Goal: Task Accomplishment & Management: Complete application form

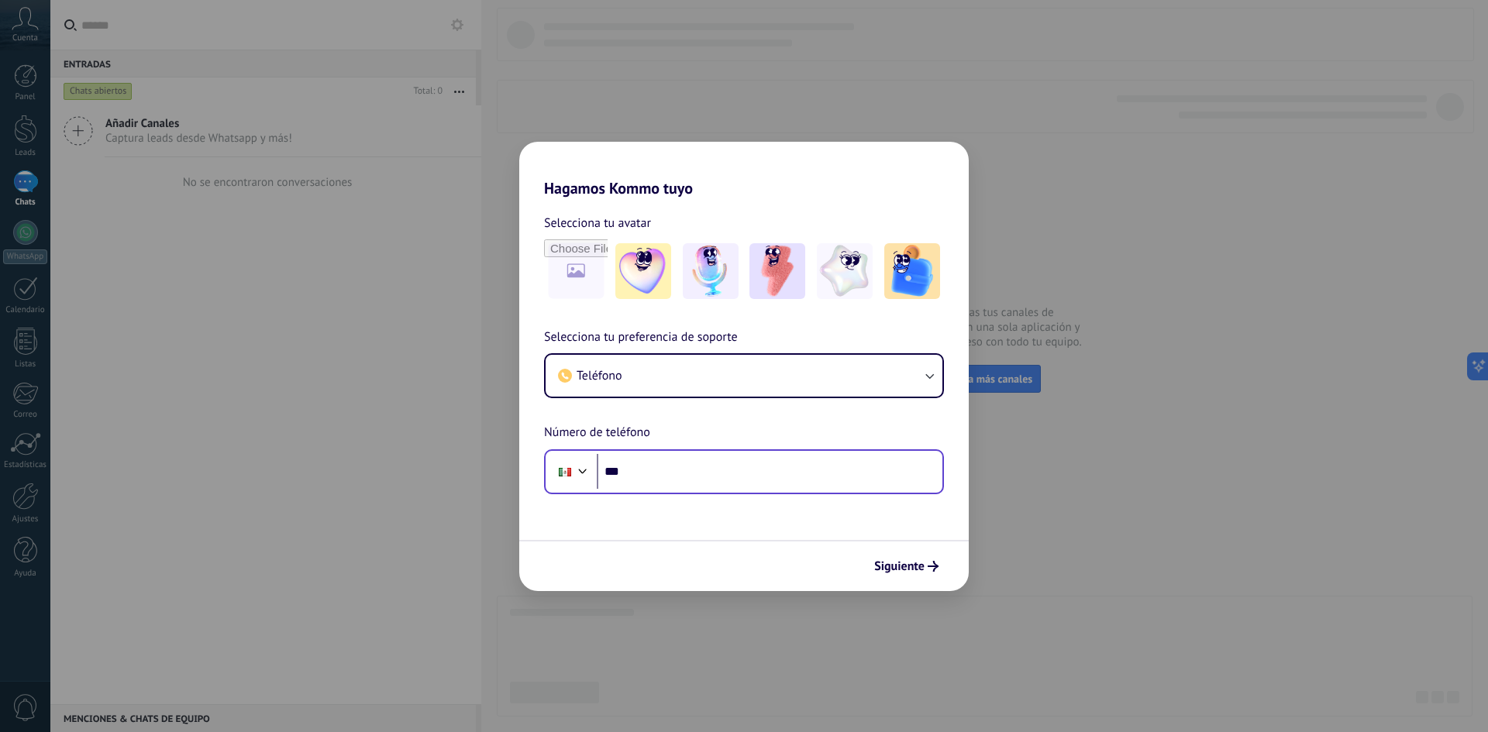
click at [694, 471] on input "***" at bounding box center [770, 472] width 346 height 36
type input "**********"
click at [887, 567] on span "Siguiente" at bounding box center [899, 566] width 50 height 11
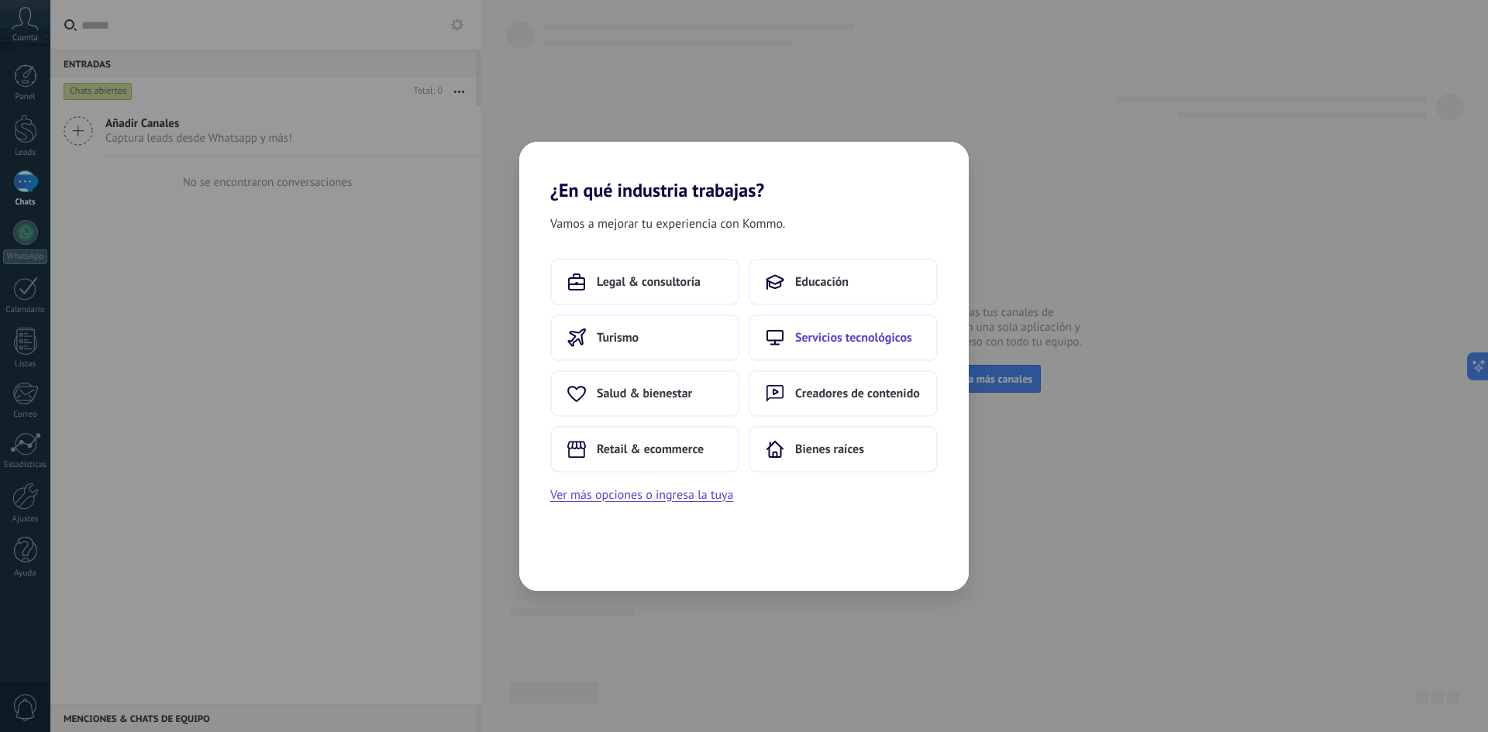
click at [833, 345] on span "Servicios tecnológicos" at bounding box center [853, 337] width 117 height 15
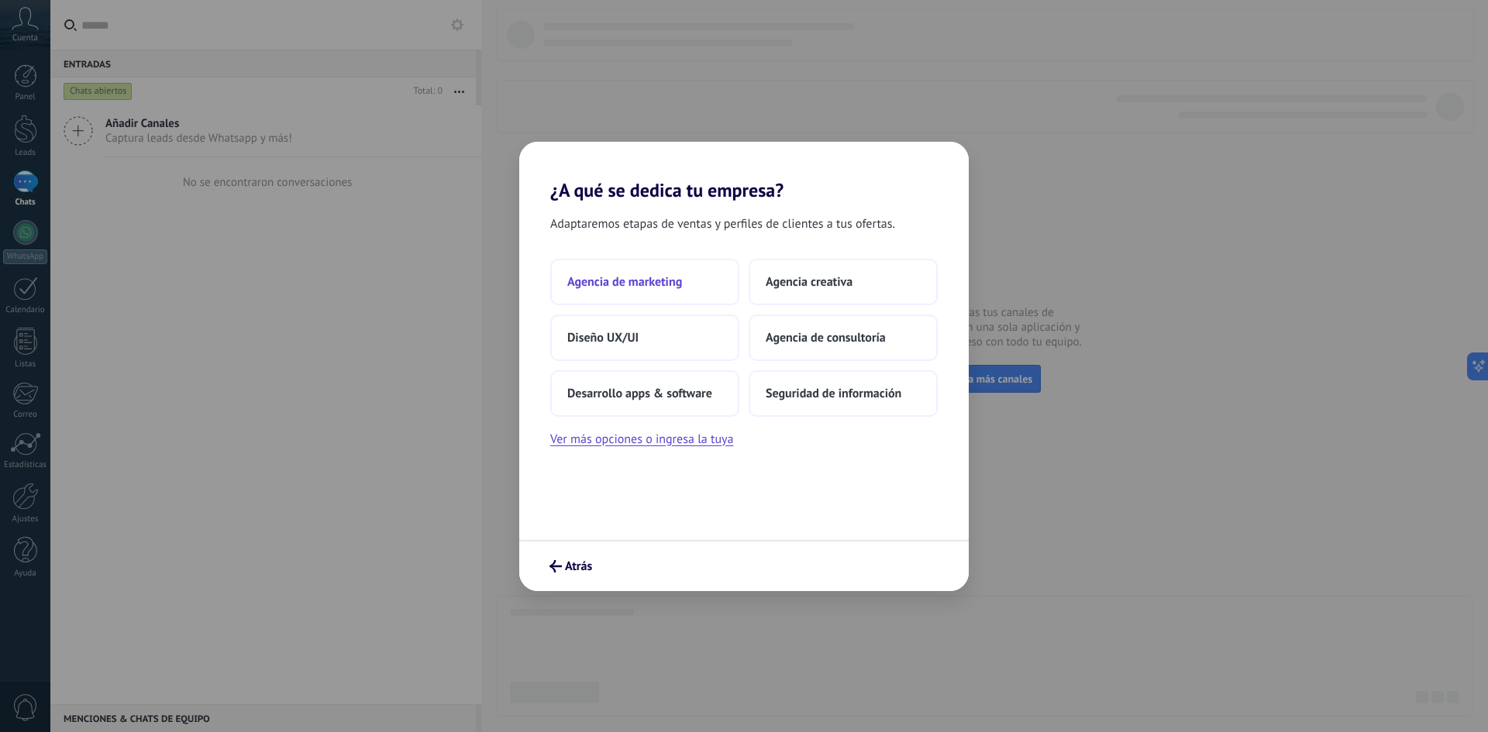
click at [671, 275] on span "Agencia de marketing" at bounding box center [624, 281] width 115 height 15
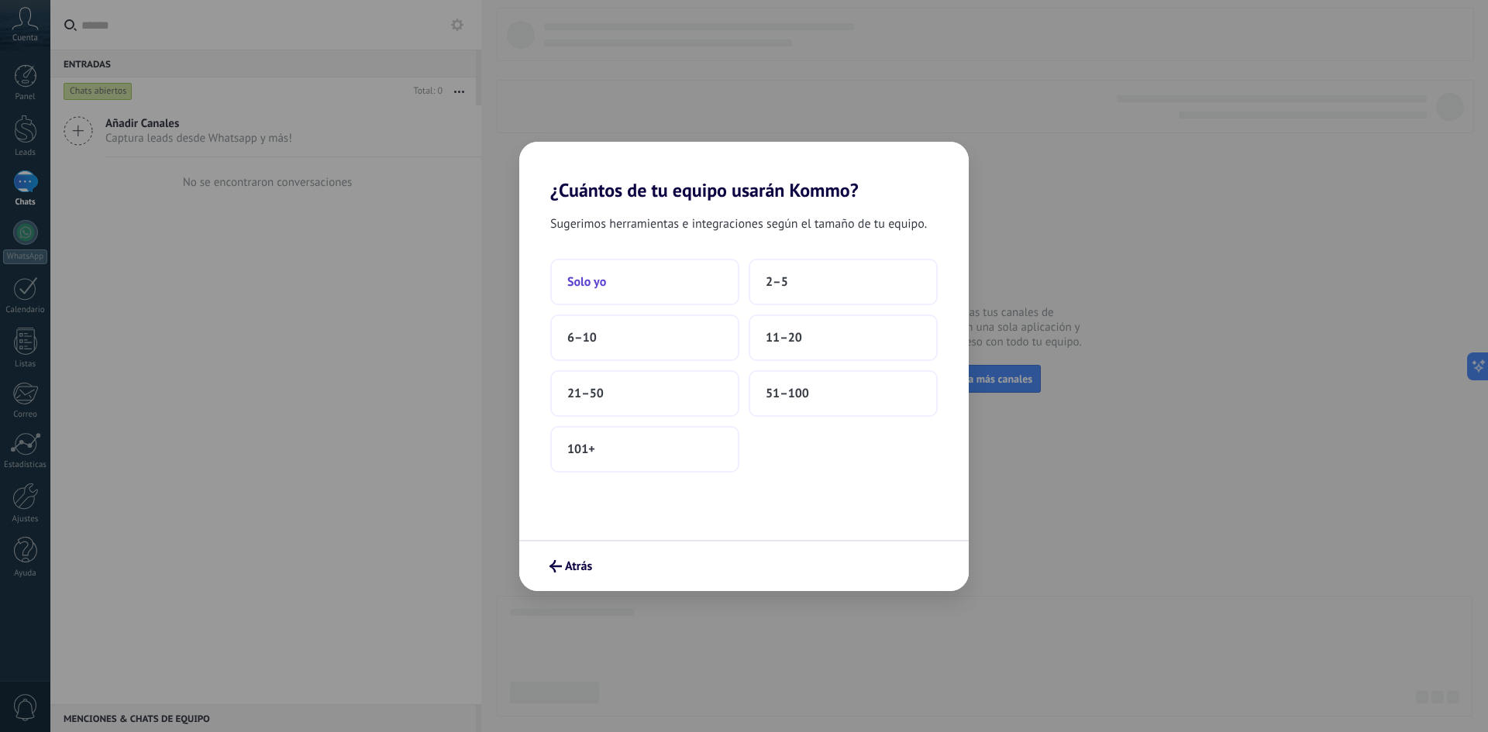
click at [649, 281] on button "Solo yo" at bounding box center [644, 282] width 189 height 46
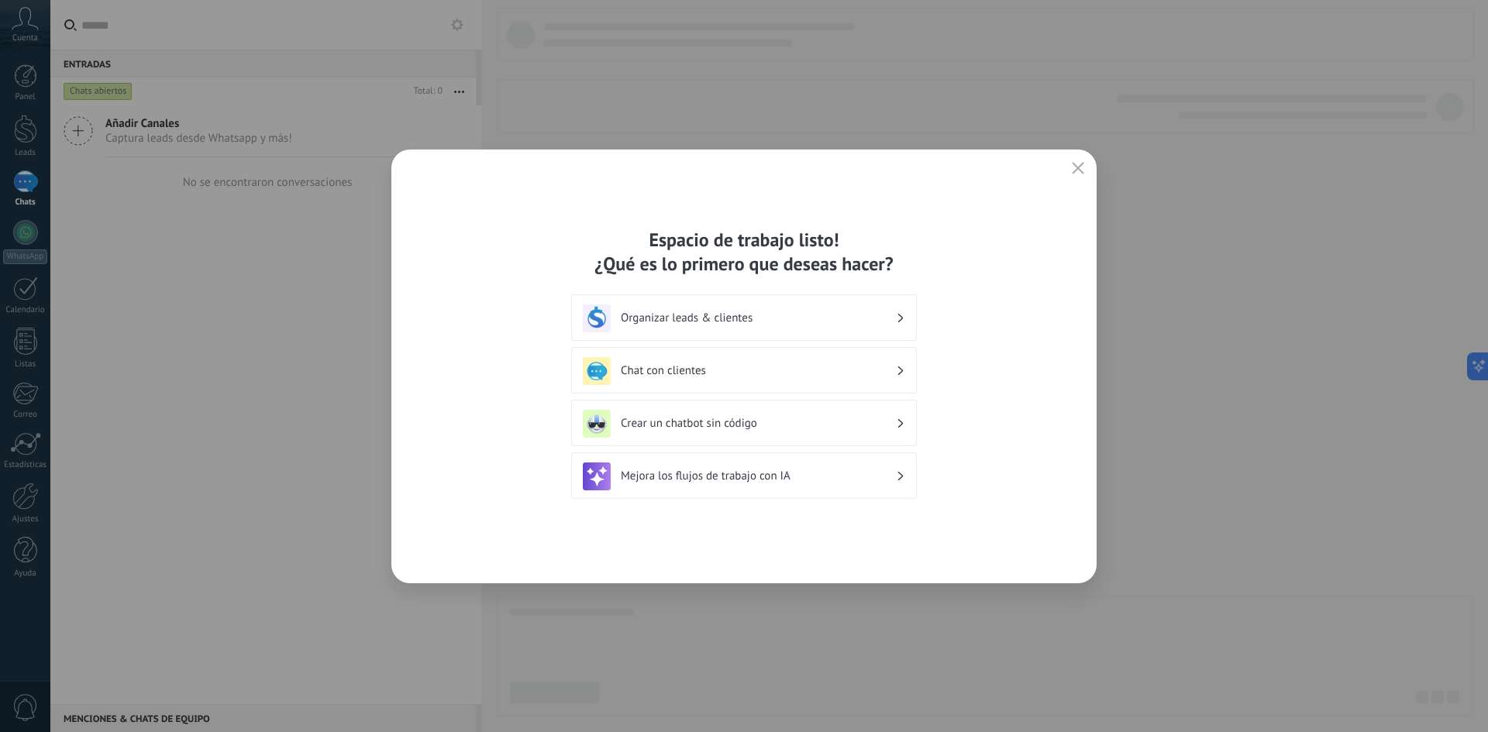
drag, startPoint x: 1076, startPoint y: 174, endPoint x: 1025, endPoint y: 191, distance: 53.2
click at [1025, 191] on div "Espacio de trabajo listo! ¿Qué es lo primero que deseas hacer? Organizar leads …" at bounding box center [743, 367] width 705 height 434
click at [1071, 170] on button "button" at bounding box center [1078, 169] width 20 height 22
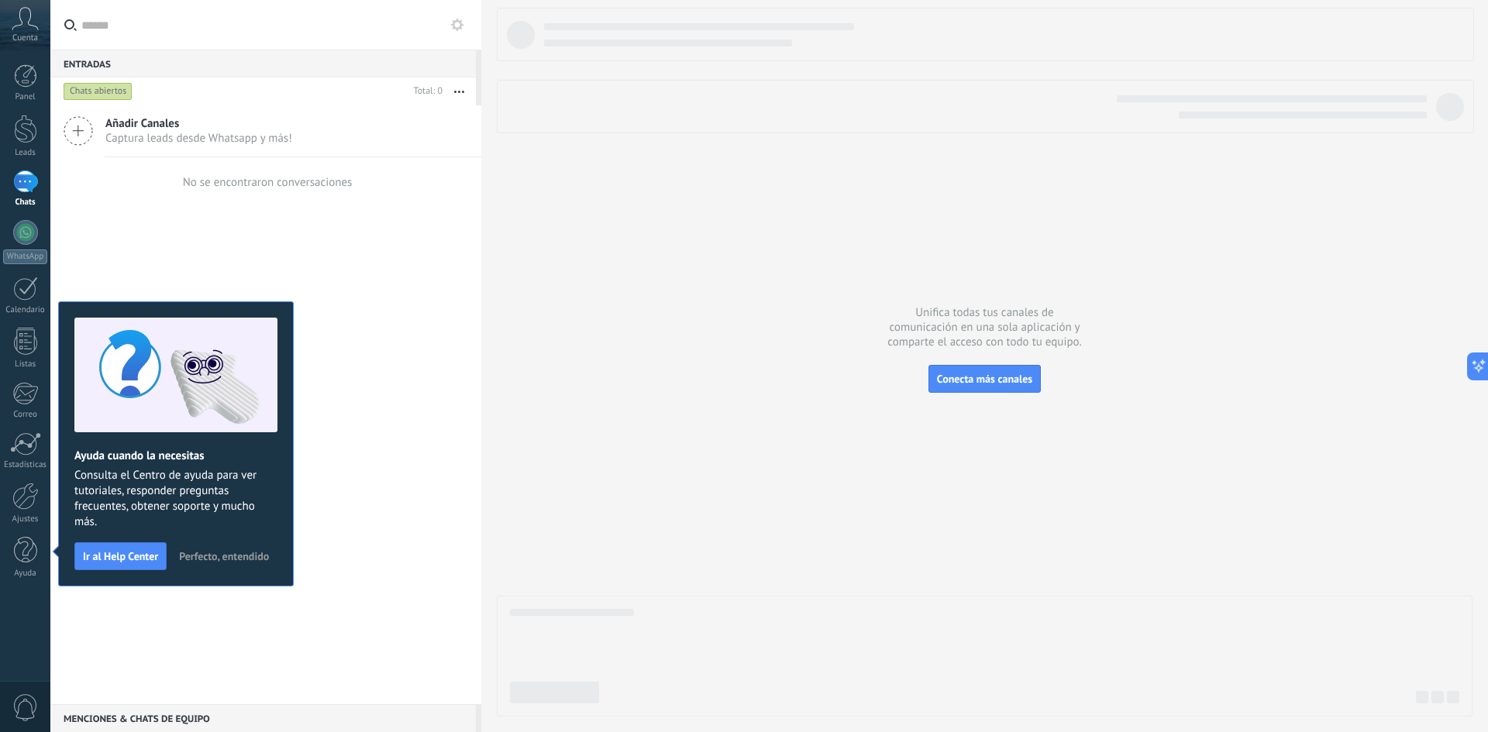
click at [205, 560] on span "Perfecto, entendido" at bounding box center [224, 556] width 90 height 11
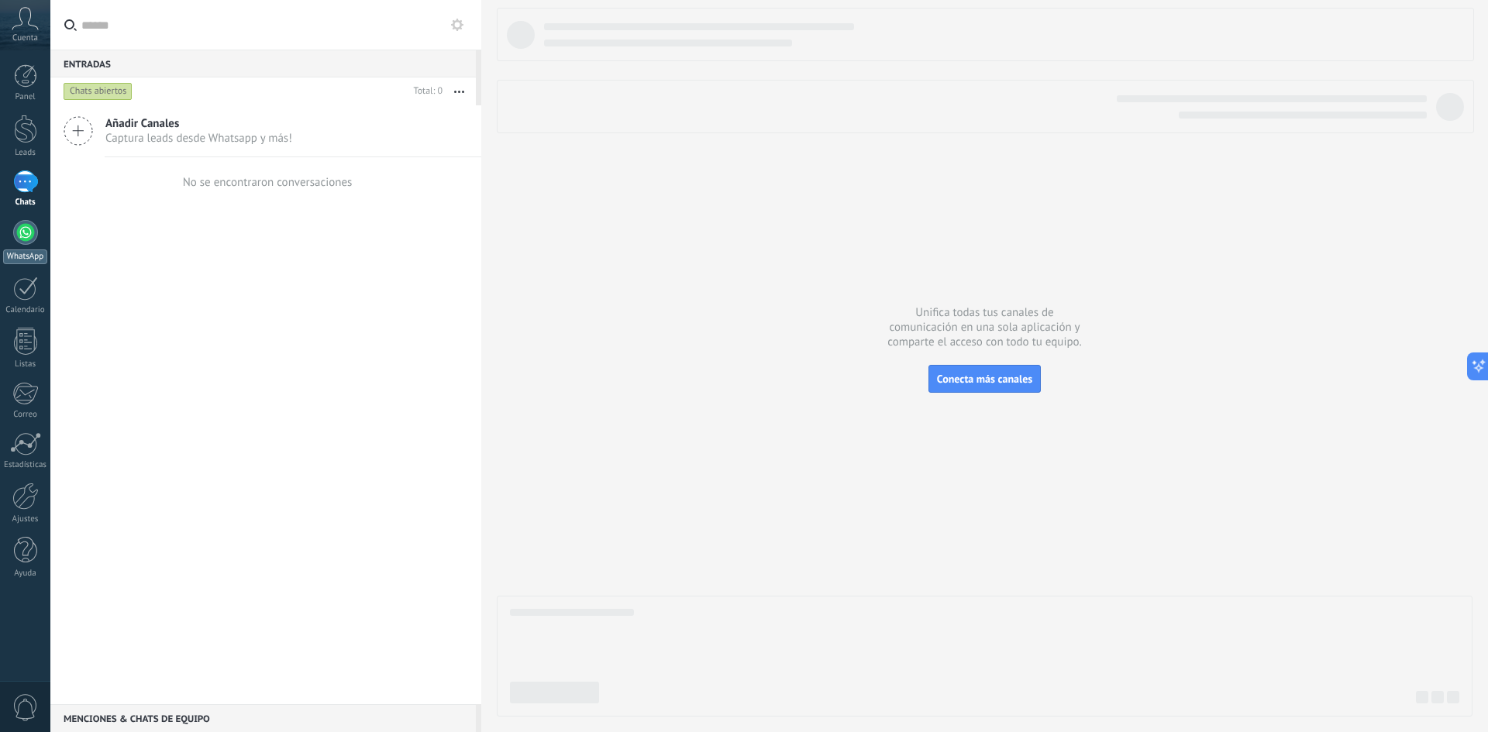
click at [32, 239] on div at bounding box center [25, 232] width 25 height 25
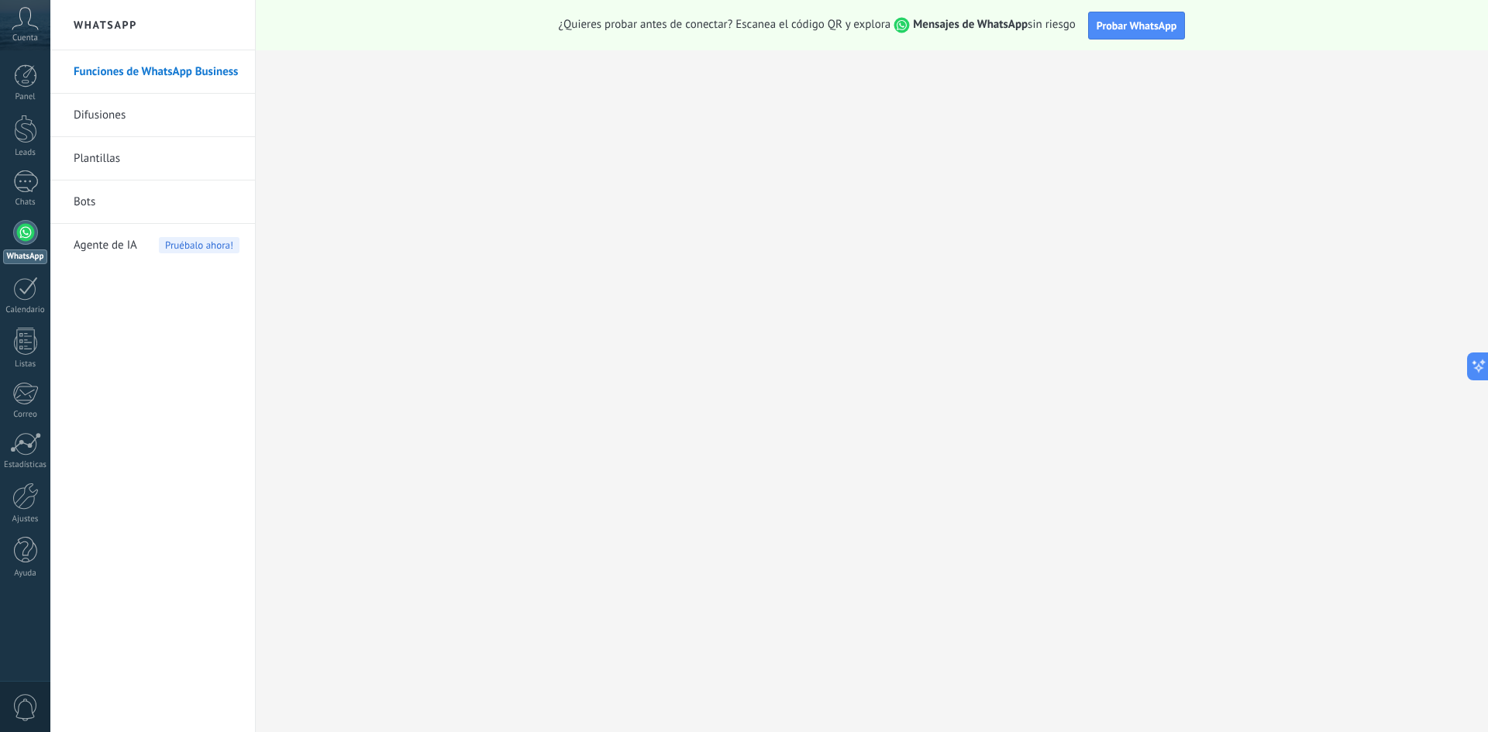
click at [19, 40] on span "Cuenta" at bounding box center [25, 38] width 26 height 10
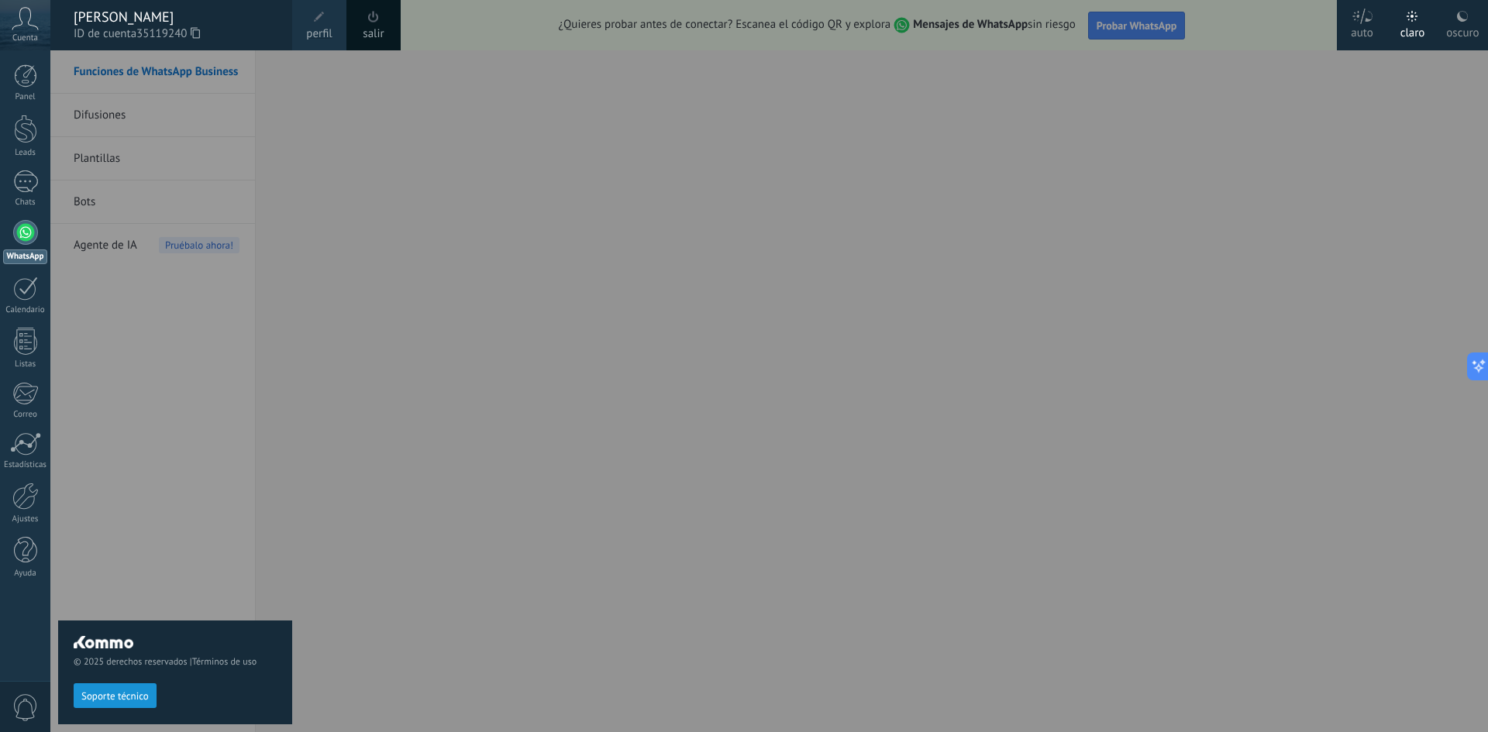
click at [28, 26] on icon at bounding box center [25, 18] width 27 height 23
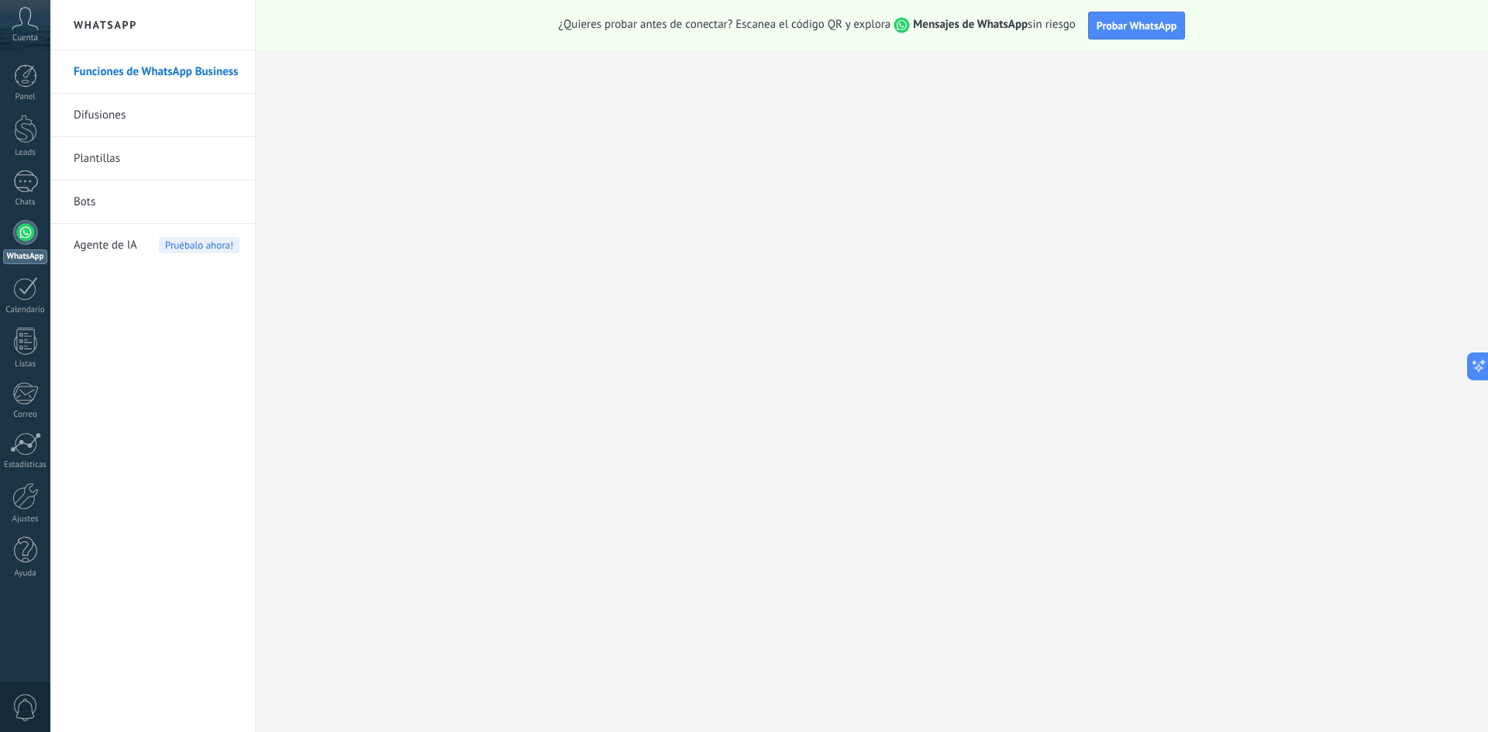
click at [33, 40] on span "Cuenta" at bounding box center [25, 38] width 26 height 10
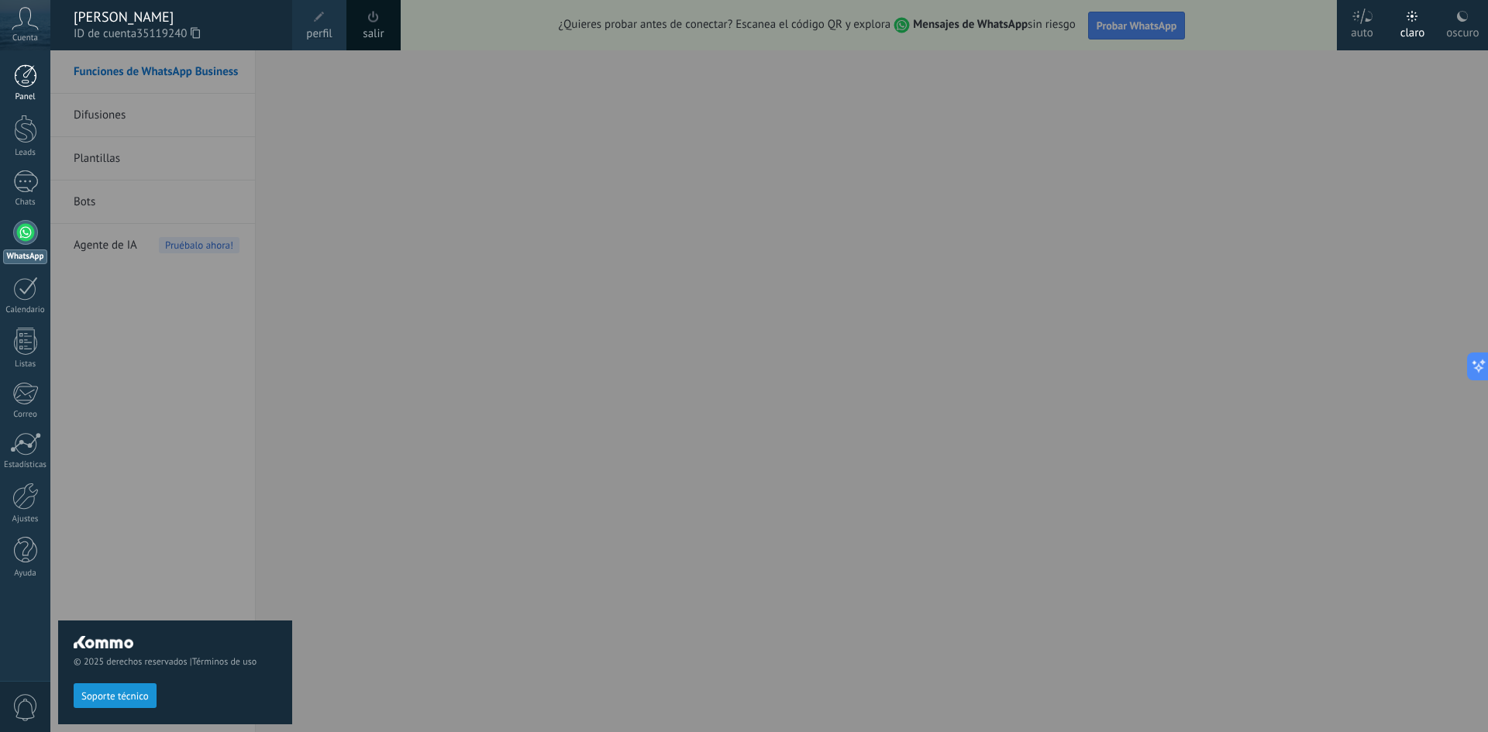
click at [26, 78] on div at bounding box center [25, 75] width 23 height 23
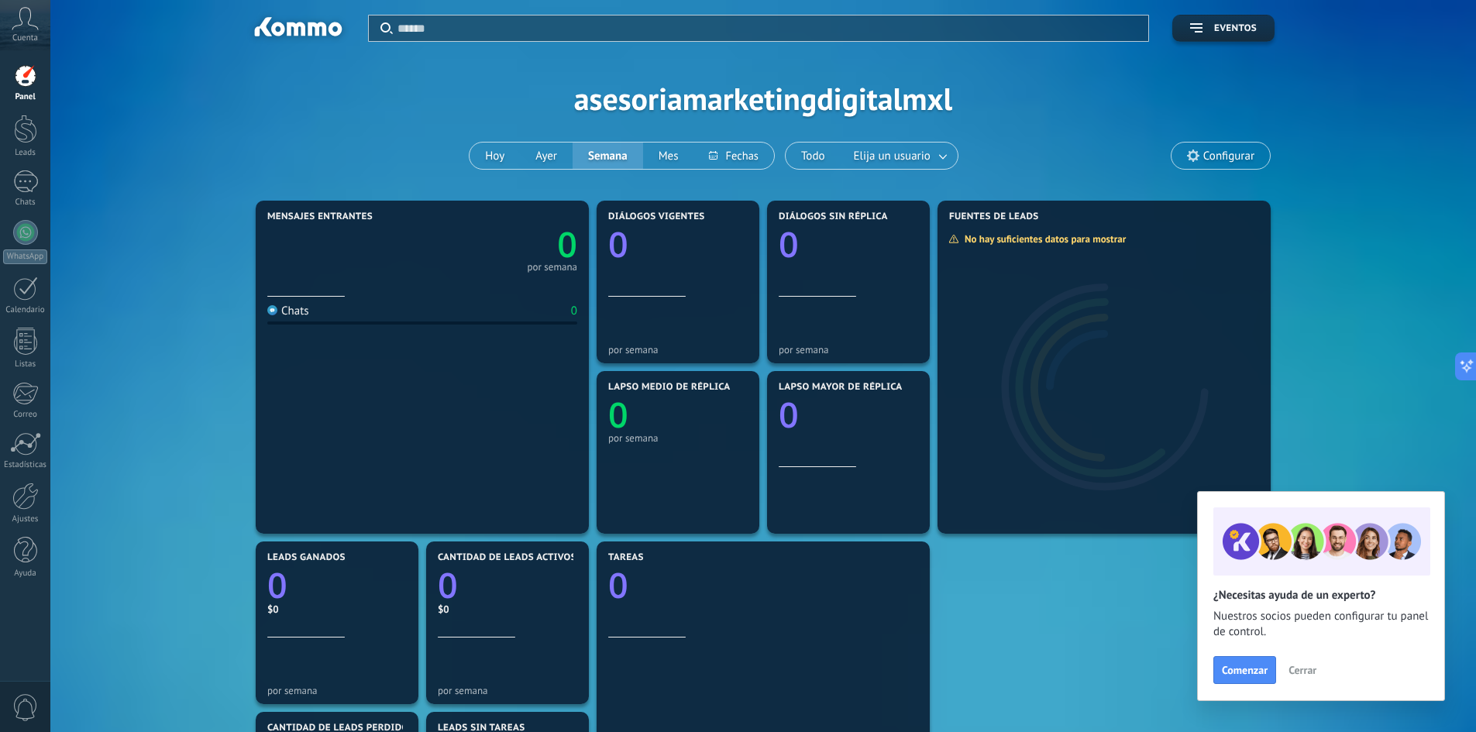
click at [398, 101] on div "Aplicar Eventos asesoriamarketingdigitalmxl [DATE] [DATE] Semana Mes Todo Elija…" at bounding box center [763, 98] width 1379 height 197
click at [267, 137] on div "Aplicar Eventos asesoriamarketingdigitalmxl [DATE] [DATE] Semana Mes Todo Elija…" at bounding box center [763, 98] width 1379 height 197
click at [336, 120] on div "Aplicar Eventos asesoriamarketingdigitalmxl [DATE] [DATE] Semana Mes Todo Elija…" at bounding box center [763, 98] width 1379 height 197
click at [145, 289] on div "Mensajes entrantes 0 por semana Chats 0 Diálogos vigentes 0 por semana Diálogos…" at bounding box center [763, 623] width 1379 height 852
